Goal: Task Accomplishment & Management: Use online tool/utility

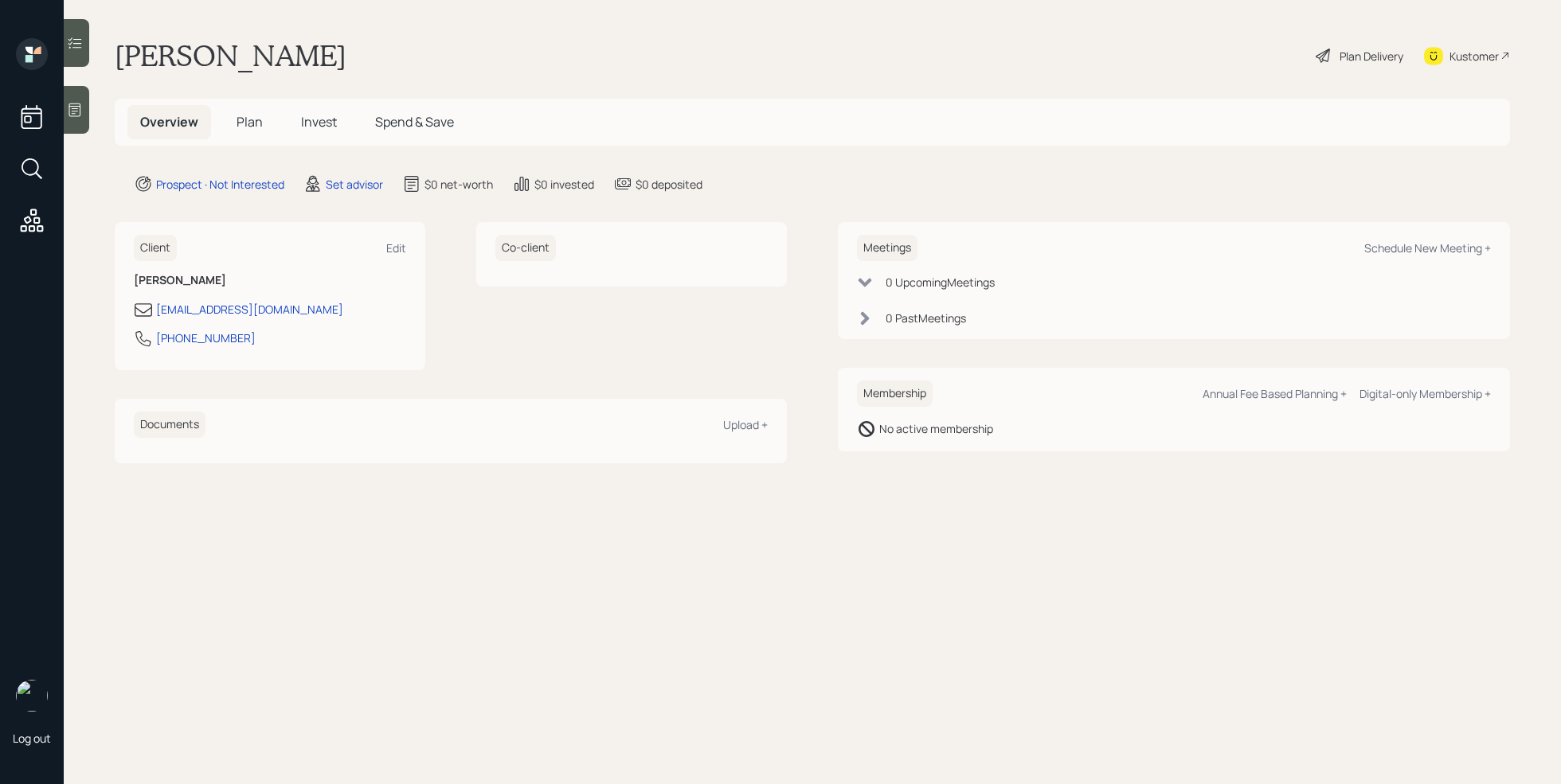
click at [79, 115] on icon at bounding box center [75, 110] width 12 height 14
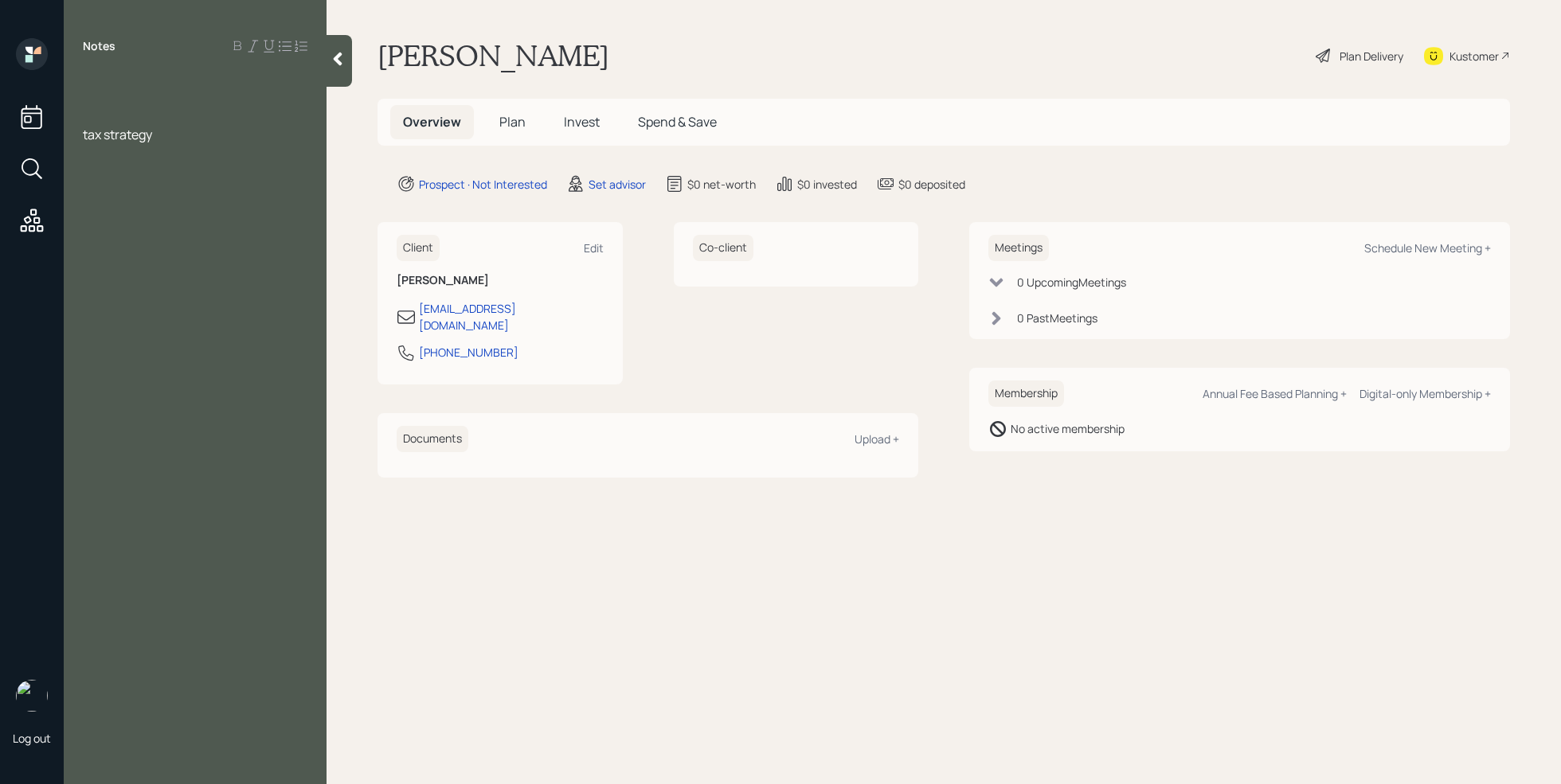
click at [103, 91] on div at bounding box center [195, 100] width 225 height 18
click at [207, 178] on div "property value" at bounding box center [195, 187] width 225 height 18
click at [123, 213] on div at bounding box center [195, 222] width 225 height 18
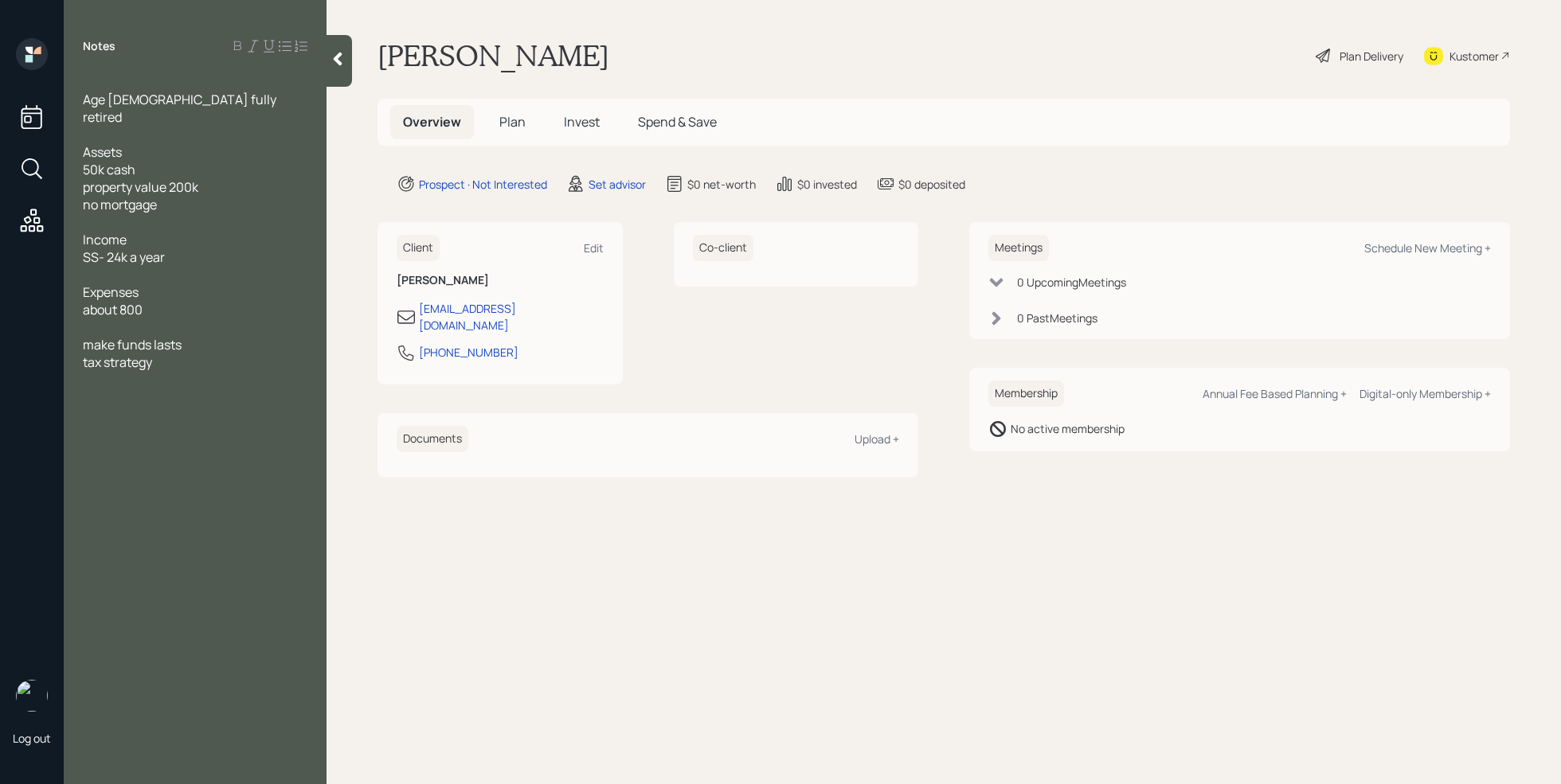
click at [153, 161] on div "50k cash" at bounding box center [195, 169] width 225 height 18
click at [108, 178] on span "emrgency" at bounding box center [112, 187] width 59 height 18
click at [158, 178] on div "emregency" at bounding box center [195, 187] width 225 height 18
click at [213, 178] on span "emregency savings - n3k" at bounding box center [155, 187] width 145 height 18
click at [124, 336] on div at bounding box center [195, 345] width 225 height 18
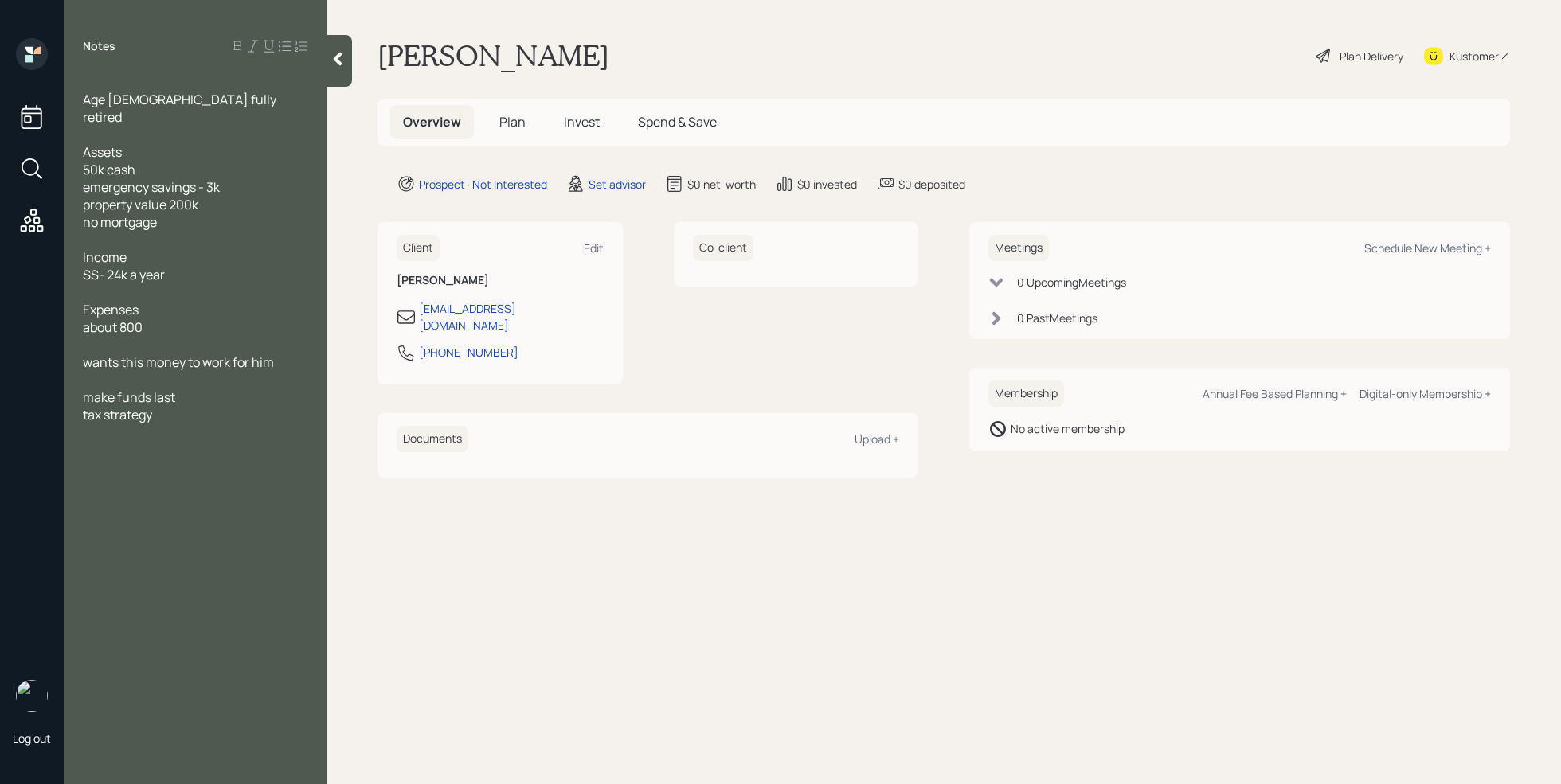
click at [122, 319] on span "about 800" at bounding box center [113, 328] width 60 height 18
click at [208, 319] on div "about 600-800" at bounding box center [195, 328] width 225 height 18
click at [1437, 246] on div "Schedule New Meeting +" at bounding box center [1428, 248] width 127 height 15
select select "round-[PERSON_NAME]"
